Goal: Information Seeking & Learning: Learn about a topic

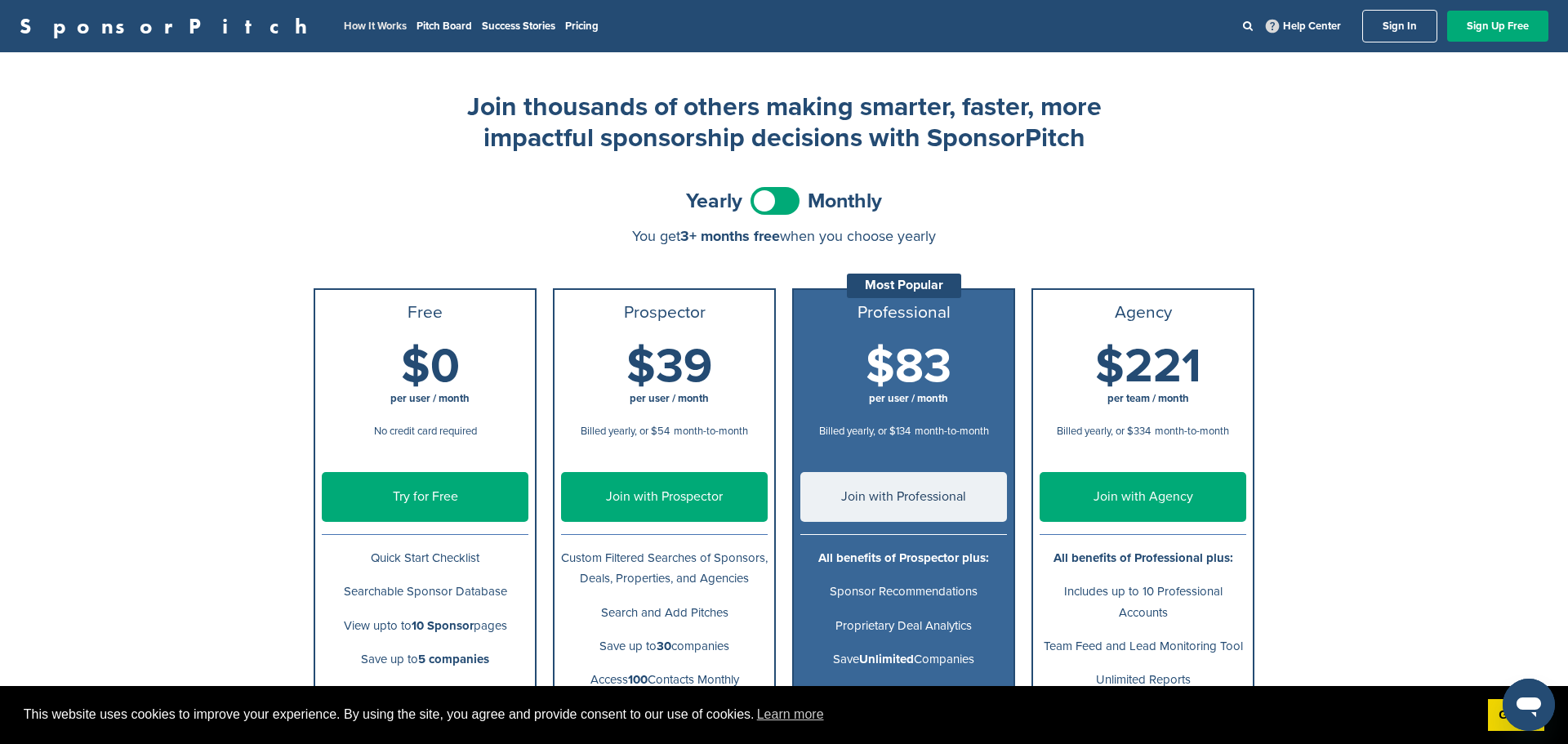
click at [344, 24] on link "How It Works" at bounding box center [376, 26] width 63 height 13
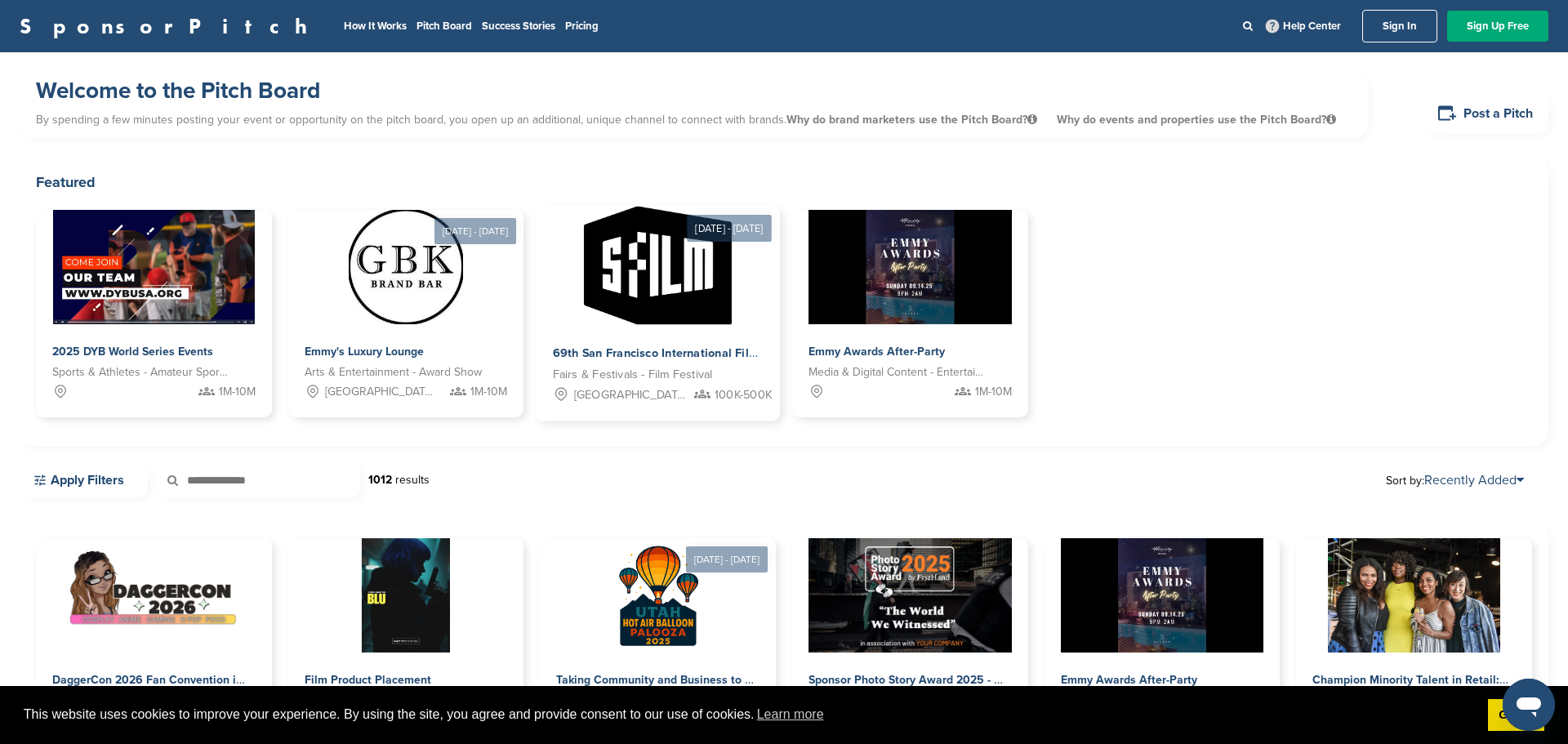
click at [715, 395] on span "100K-500K" at bounding box center [744, 395] width 58 height 19
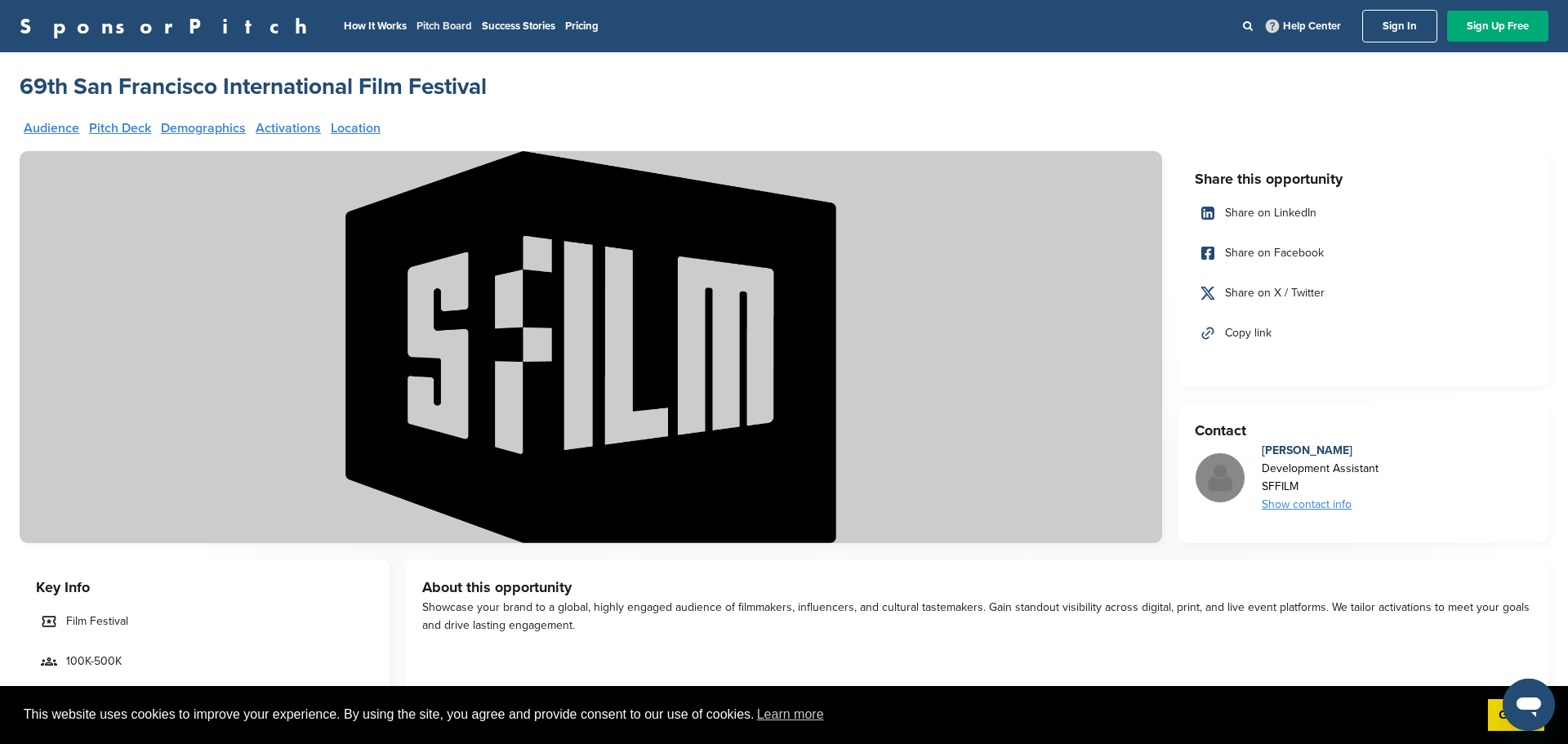
click at [416, 23] on link "Pitch Board" at bounding box center [444, 26] width 56 height 13
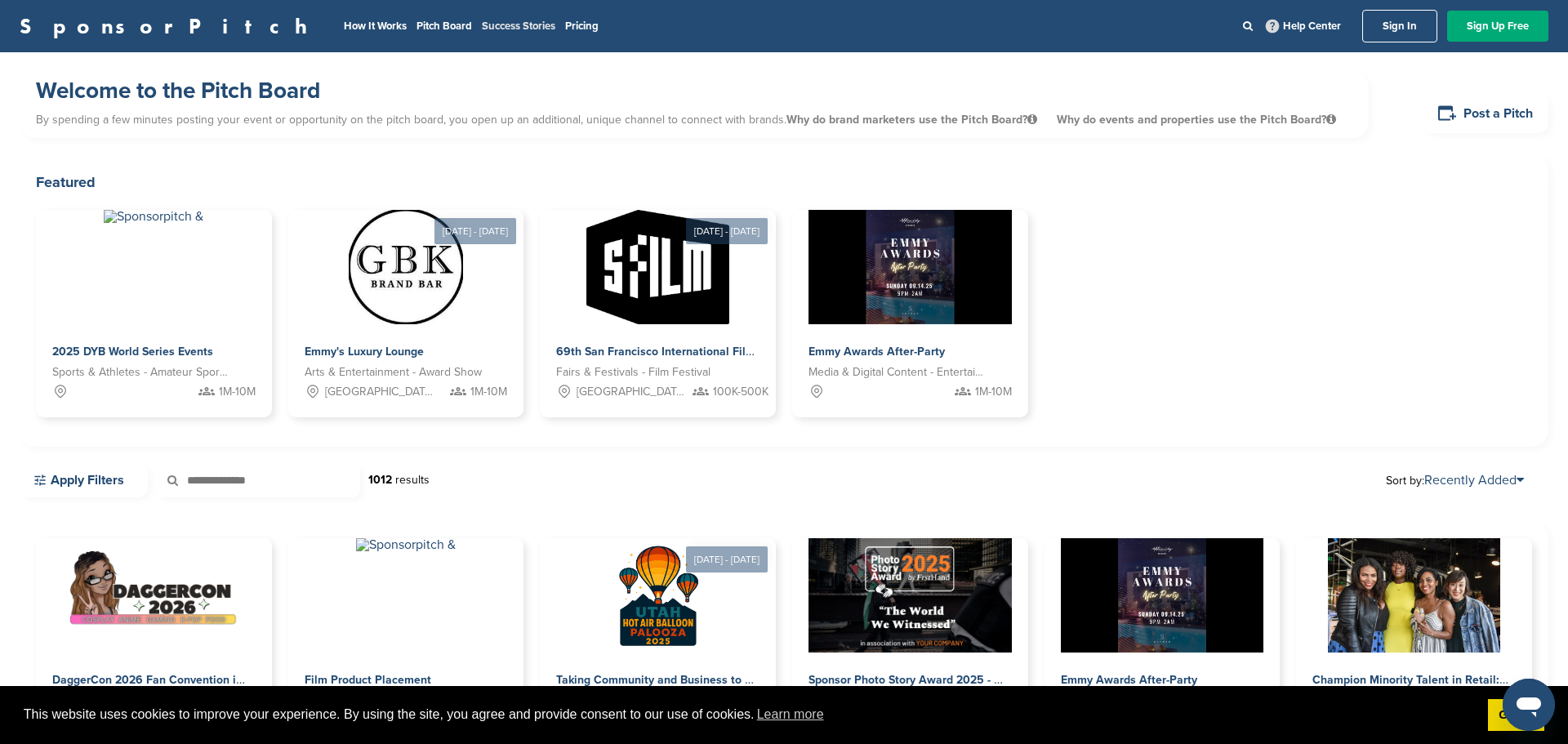
click at [481, 22] on link "Success Stories" at bounding box center [518, 26] width 73 height 13
